Goal: Task Accomplishment & Management: Use online tool/utility

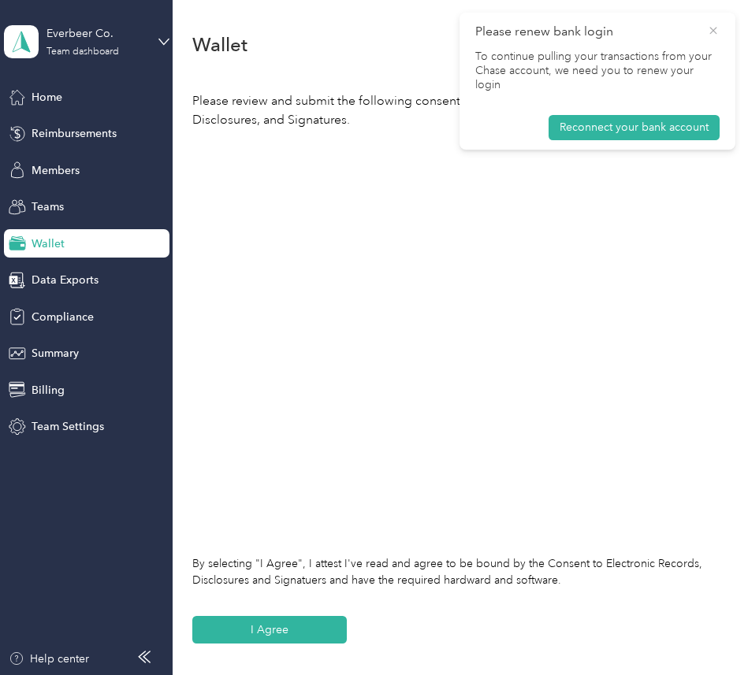
click at [716, 29] on icon at bounding box center [713, 31] width 13 height 14
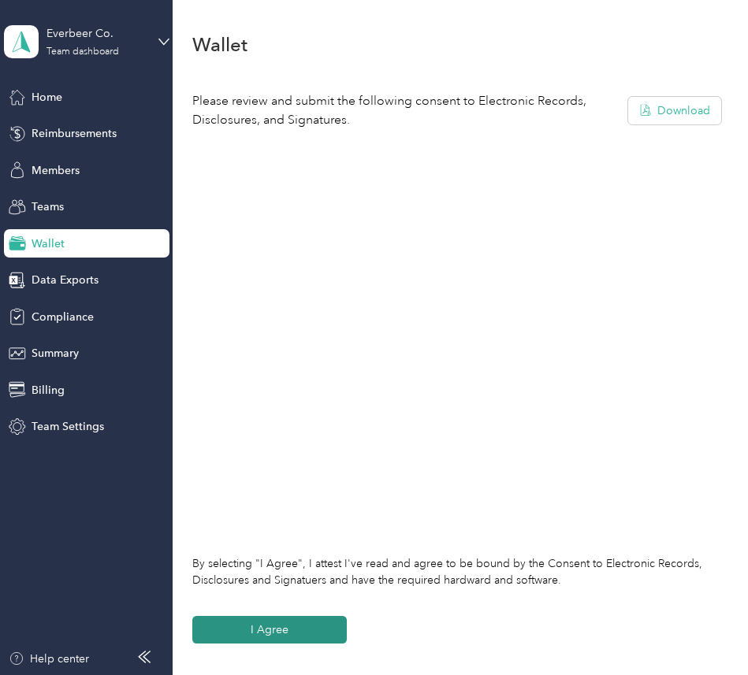
click at [334, 634] on button "I Agree" at bounding box center [269, 630] width 154 height 28
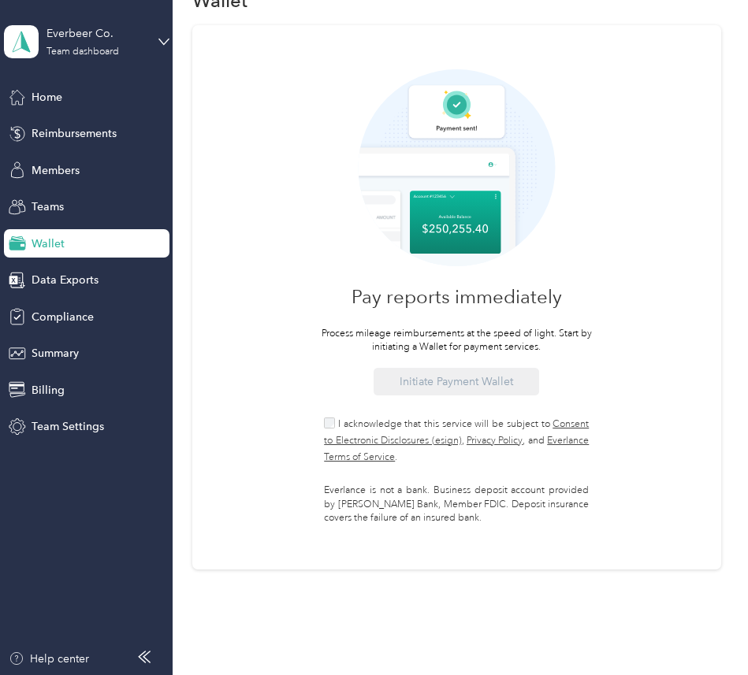
scroll to position [55, 0]
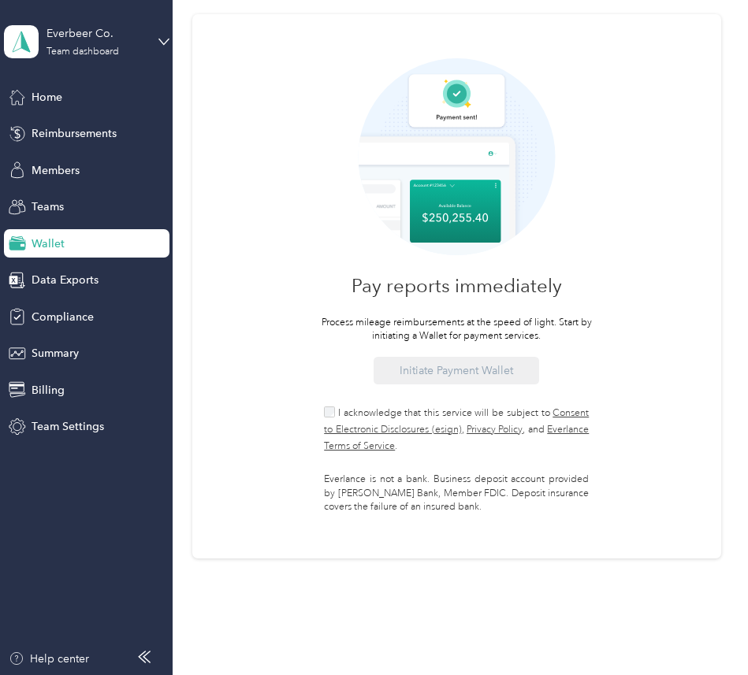
click at [347, 404] on label "I acknowledge that this service will be subject to Consent to Electronic Disclo…" at bounding box center [456, 429] width 265 height 50
click at [78, 48] on div "Team dashboard" at bounding box center [82, 51] width 72 height 9
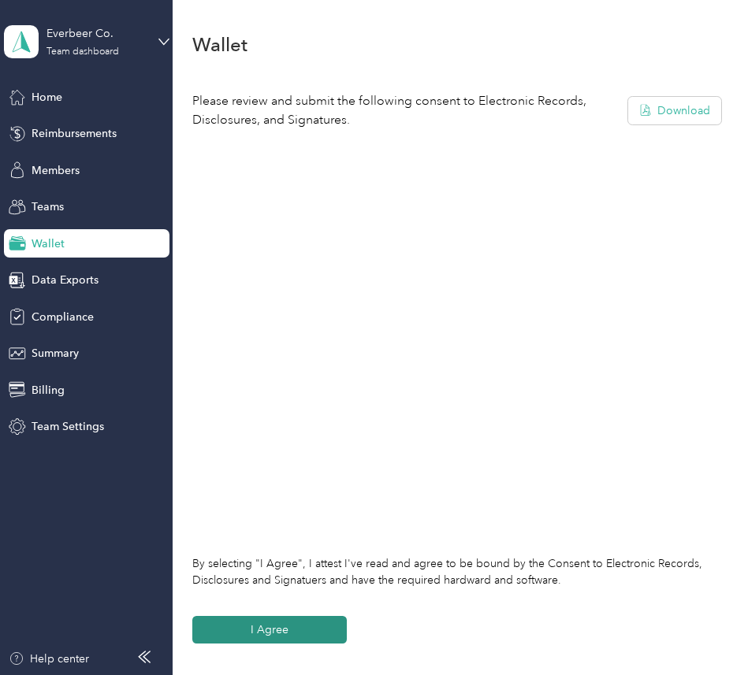
click at [277, 629] on button "I Agree" at bounding box center [269, 630] width 154 height 28
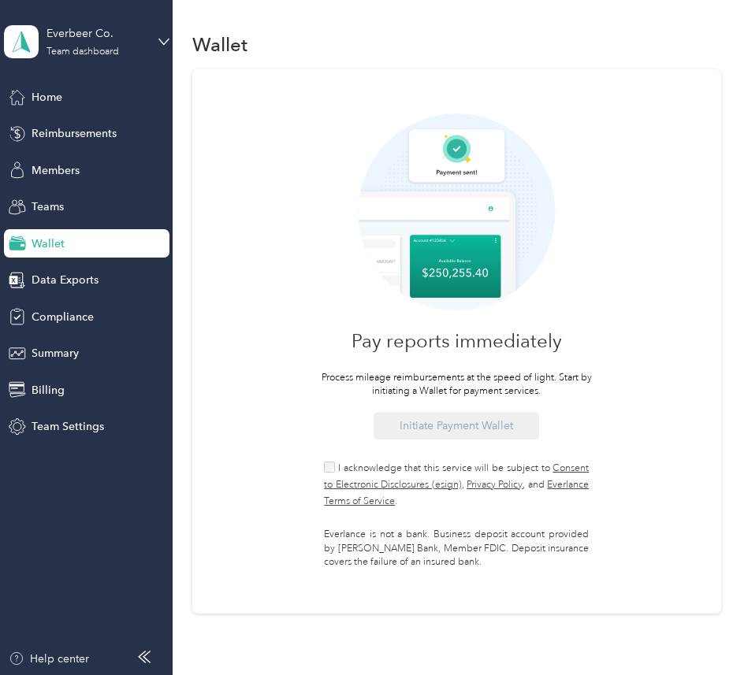
click at [357, 456] on div "Pay reports immediately Process mileage reimbursements at the speed of light. S…" at bounding box center [456, 341] width 529 height 544
click at [358, 459] on label "I acknowledge that this service will be subject to Consent to Electronic Disclo…" at bounding box center [456, 484] width 265 height 50
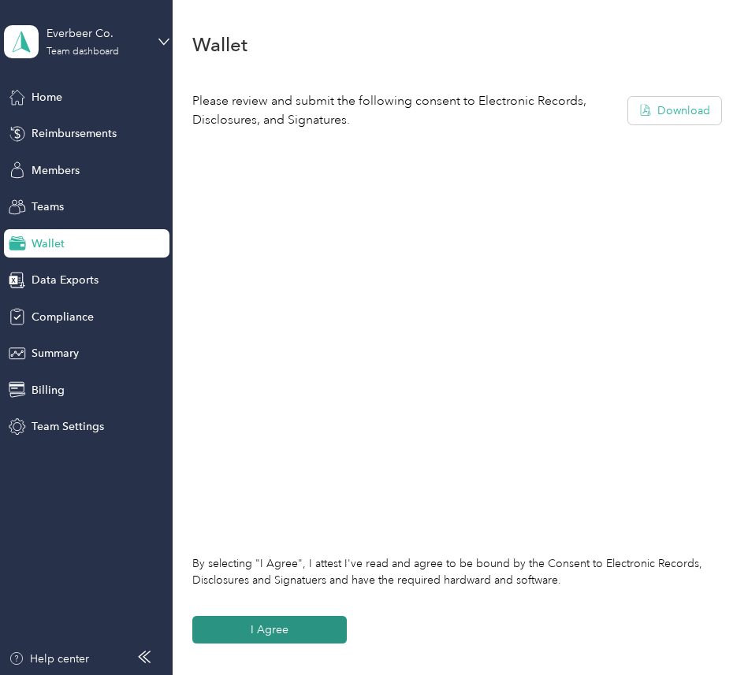
click at [284, 633] on button "I Agree" at bounding box center [269, 630] width 154 height 28
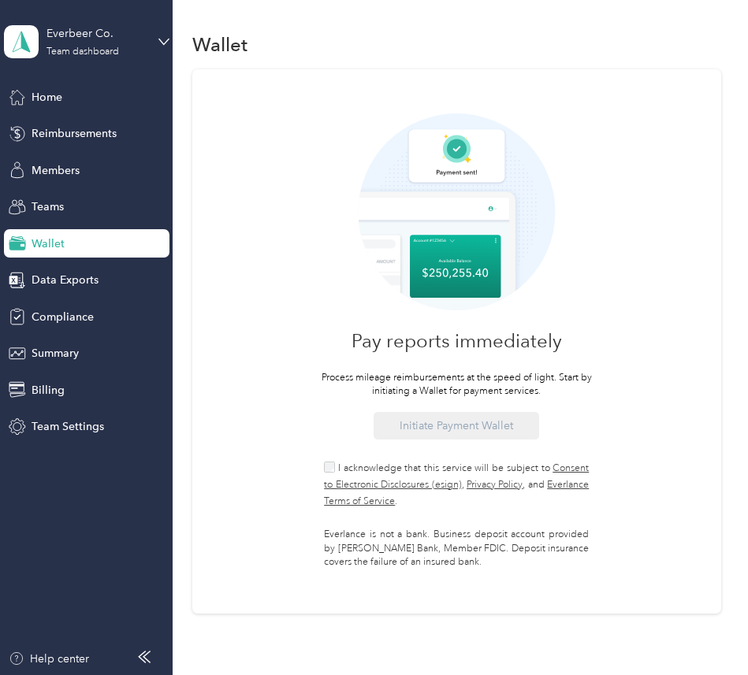
click at [349, 473] on span "I acknowledge that this service will be subject to Consent to Electronic Disclo…" at bounding box center [456, 484] width 265 height 45
click at [291, 386] on div "Pay reports immediately Process mileage reimbursements at the speed of light. S…" at bounding box center [456, 341] width 529 height 544
click at [455, 428] on button "Initiate Payment Wallet" at bounding box center [455, 426] width 165 height 28
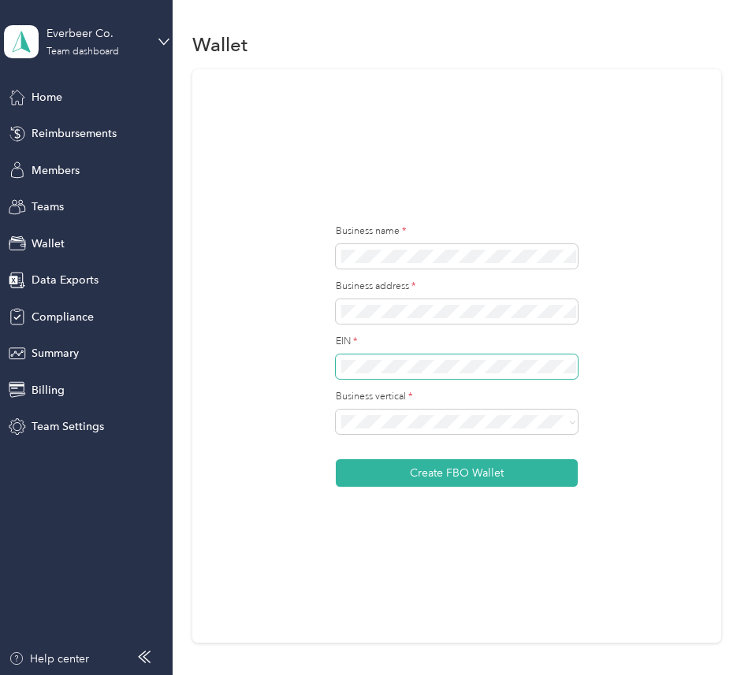
click at [418, 358] on span at bounding box center [457, 367] width 242 height 25
click at [408, 373] on span at bounding box center [457, 367] width 242 height 25
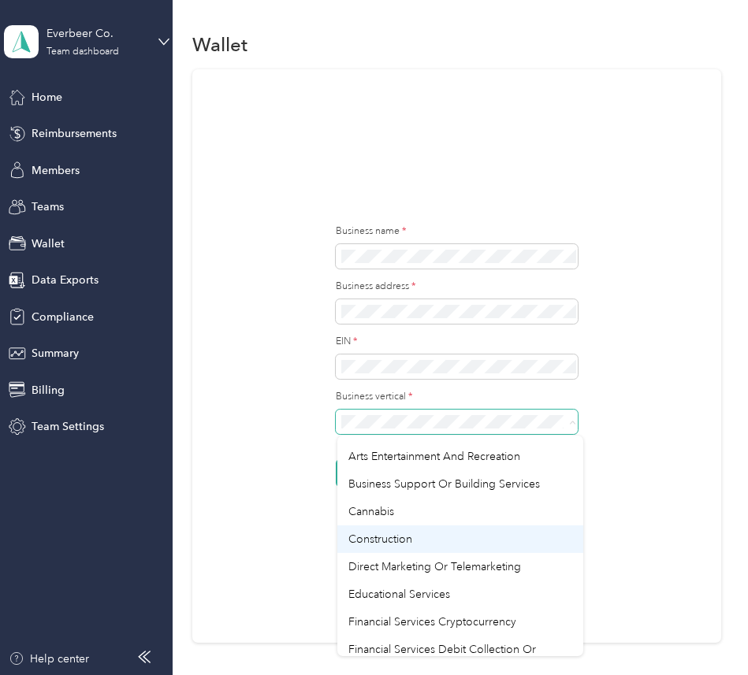
scroll to position [93, 0]
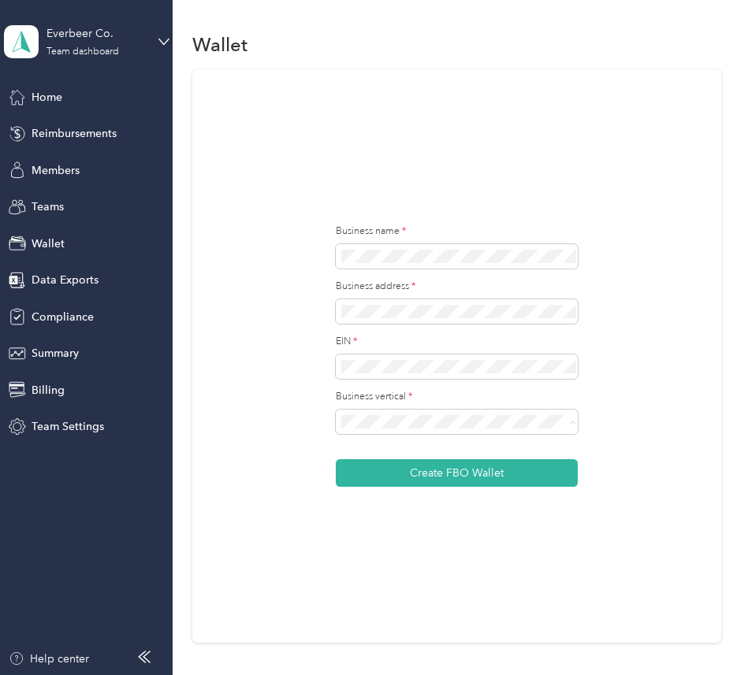
click at [409, 546] on div "Construction" at bounding box center [460, 538] width 224 height 17
click at [478, 480] on button "Create FBO Wallet" at bounding box center [457, 473] width 242 height 28
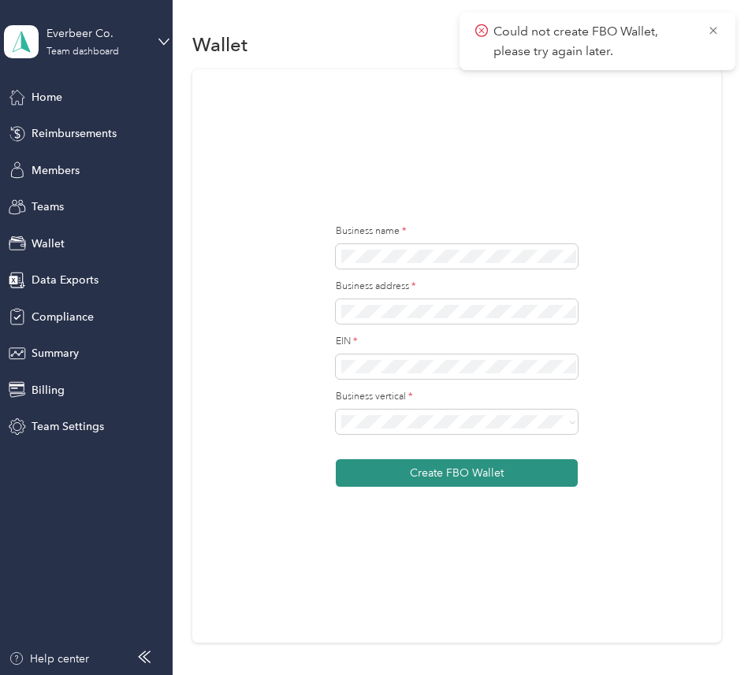
click at [487, 477] on button "Create FBO Wallet" at bounding box center [457, 473] width 242 height 28
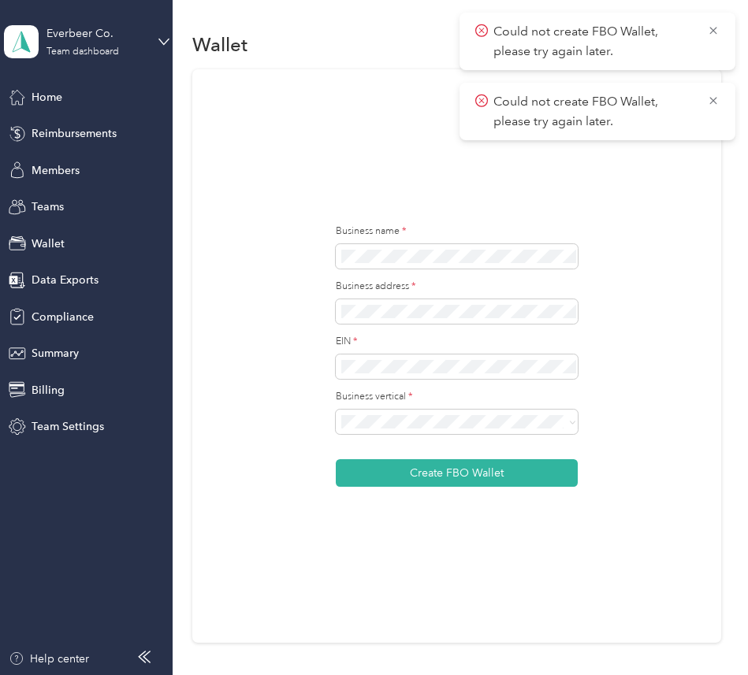
click at [610, 41] on p "Could not create FBO Wallet, please try again later." at bounding box center [594, 41] width 202 height 39
copy div "Could not create FBO Wallet, please try again later."
click at [610, 41] on p "Could not create FBO Wallet, please try again later." at bounding box center [594, 41] width 202 height 39
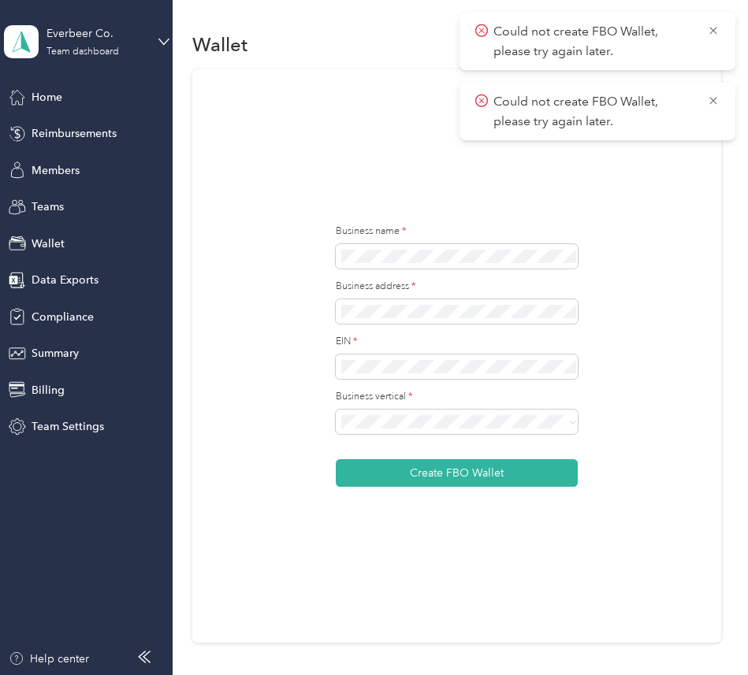
click at [610, 41] on p "Could not create FBO Wallet, please try again later." at bounding box center [594, 41] width 202 height 39
